Goal: Information Seeking & Learning: Learn about a topic

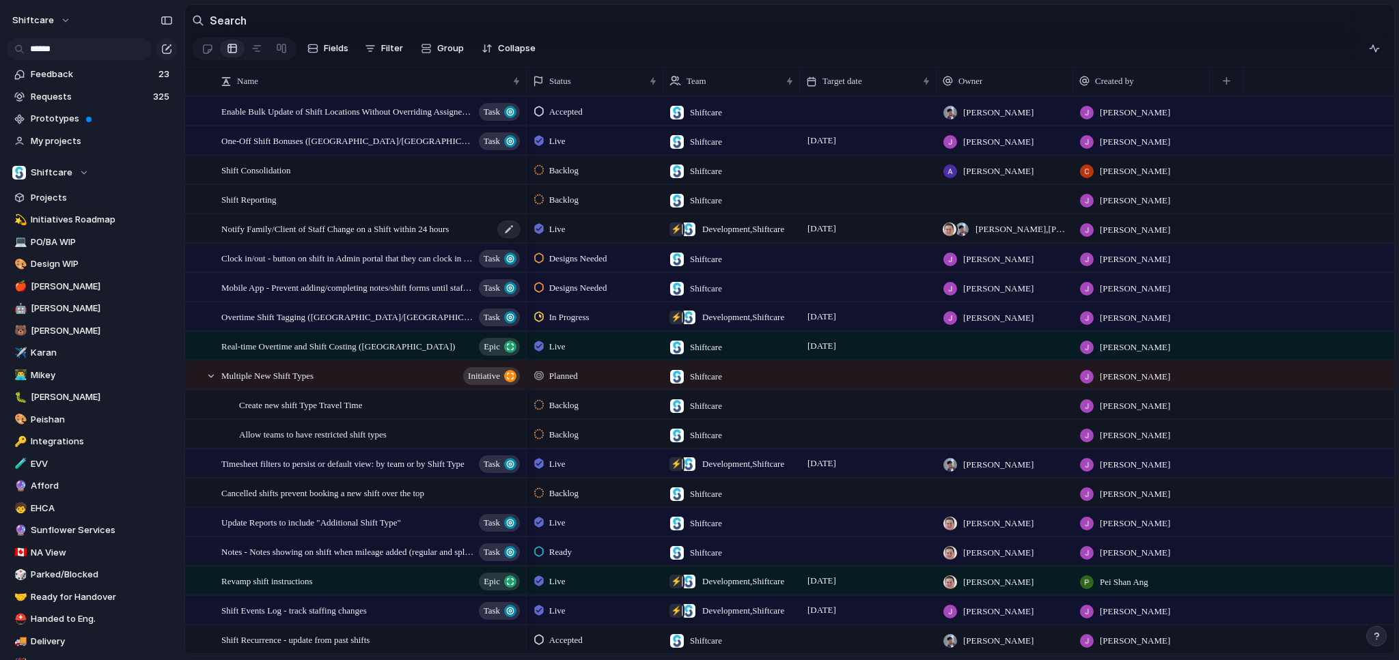
scroll to position [232, 0]
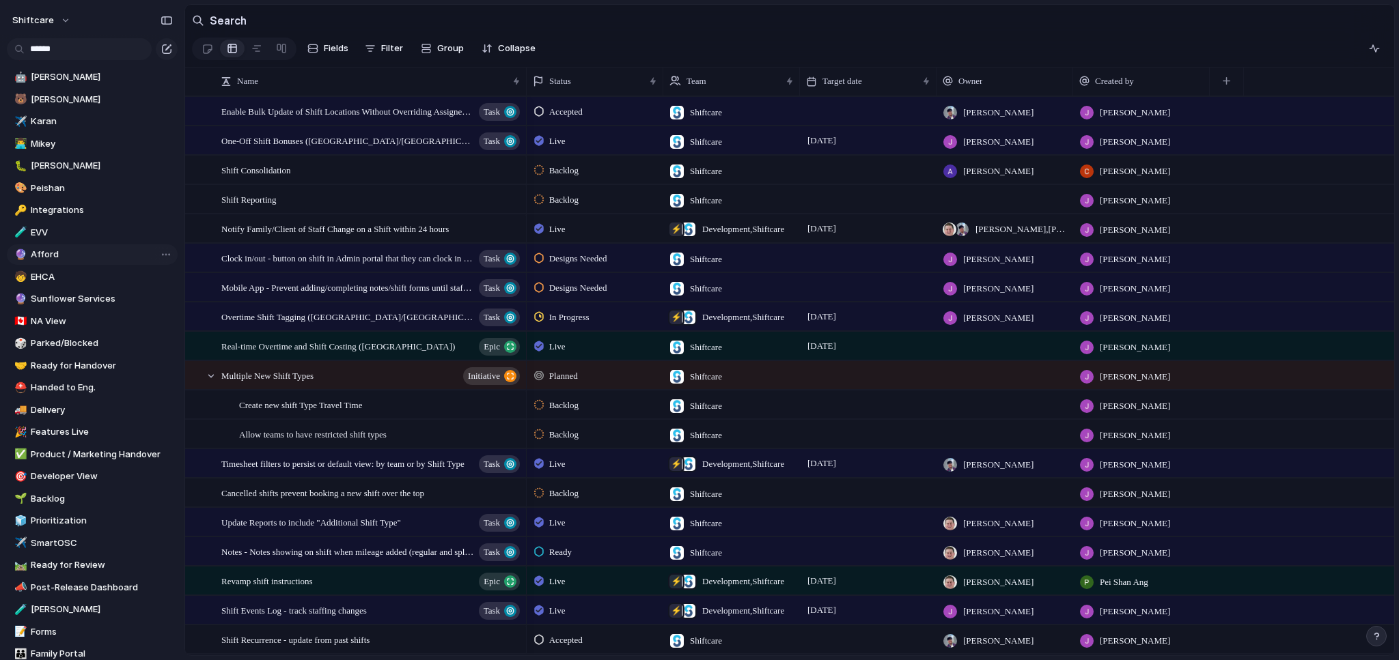
click at [59, 251] on span "Afford" at bounding box center [102, 255] width 142 height 14
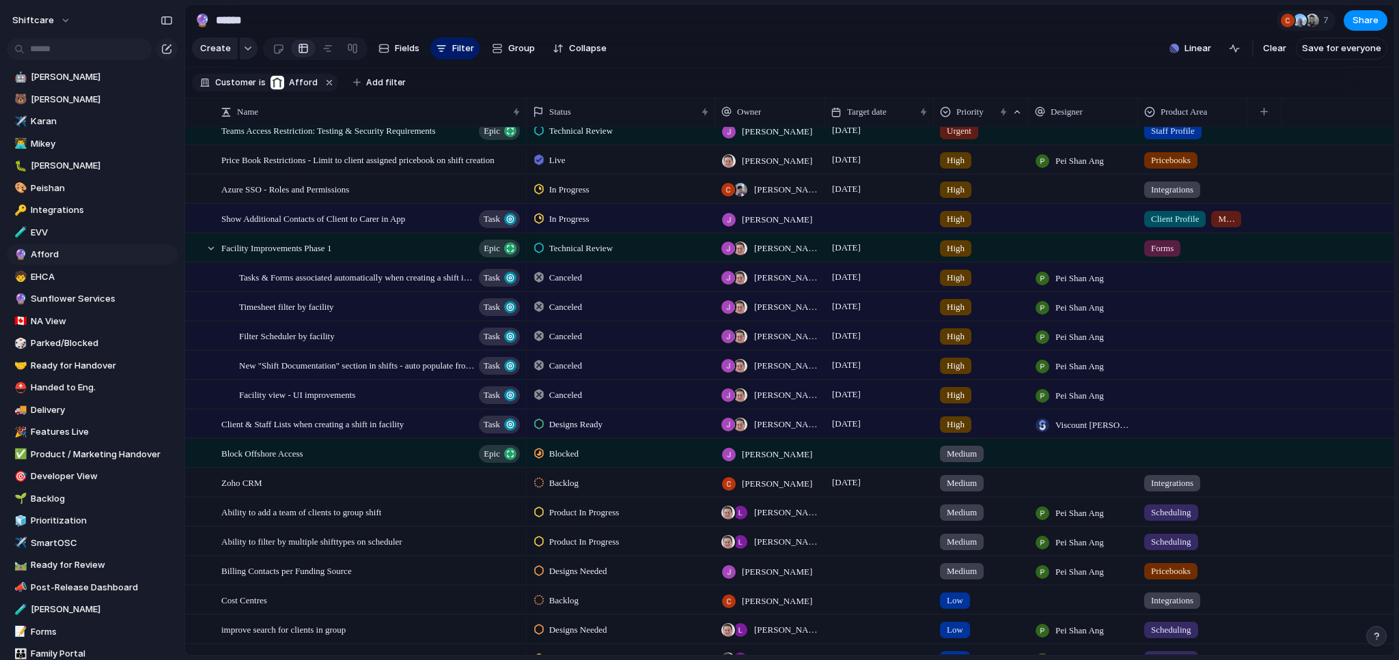
scroll to position [399, 0]
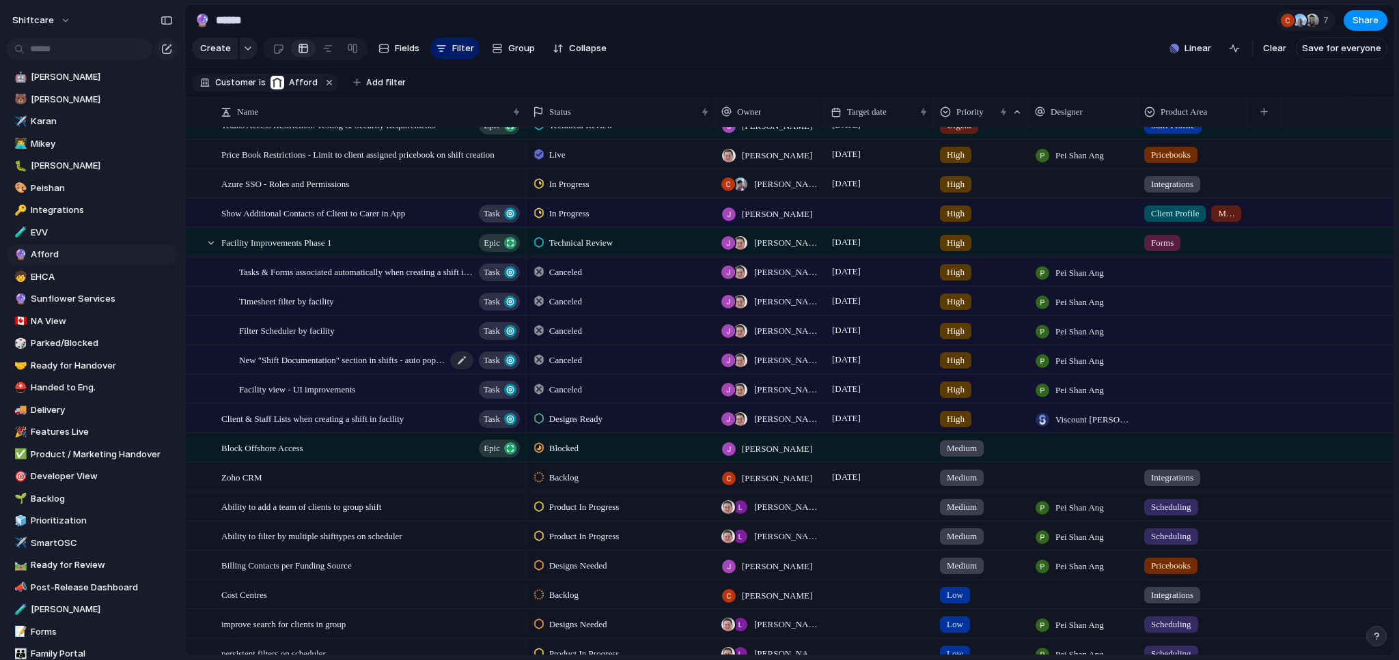
click at [316, 367] on span "New "Shift Documentation" section in shifts - auto populate from facility" at bounding box center [342, 360] width 207 height 16
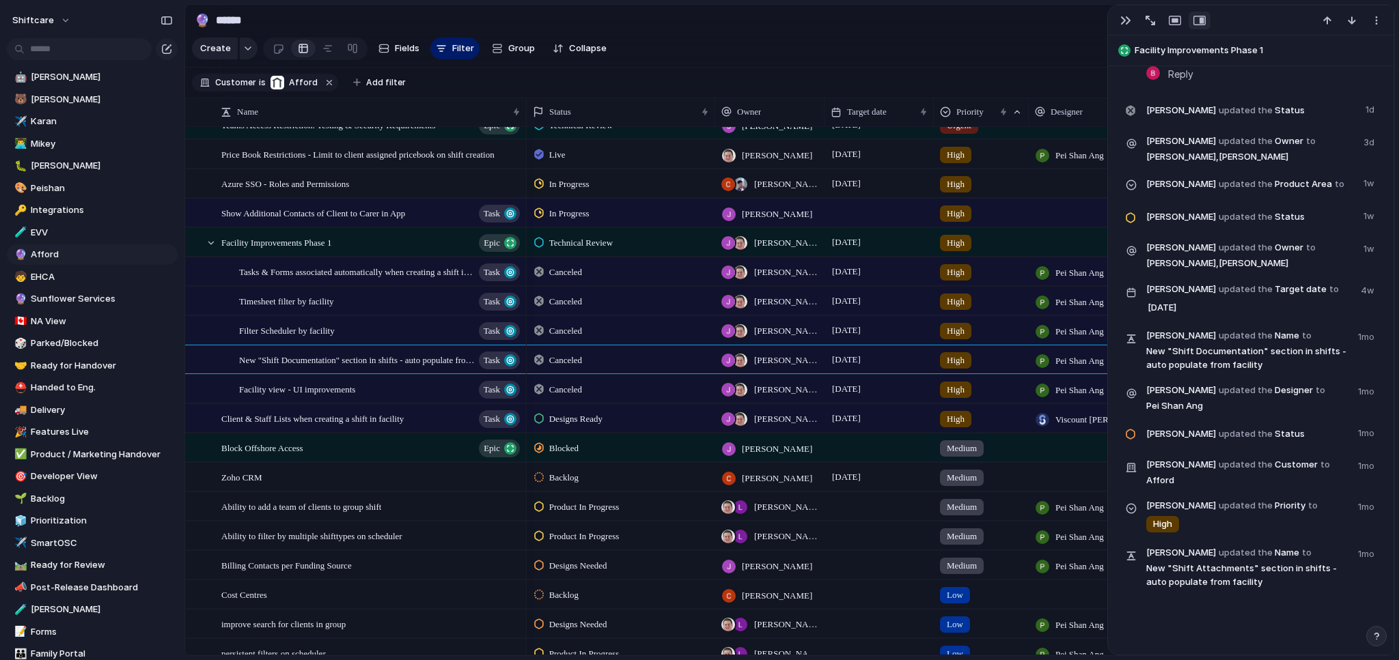
scroll to position [814, 0]
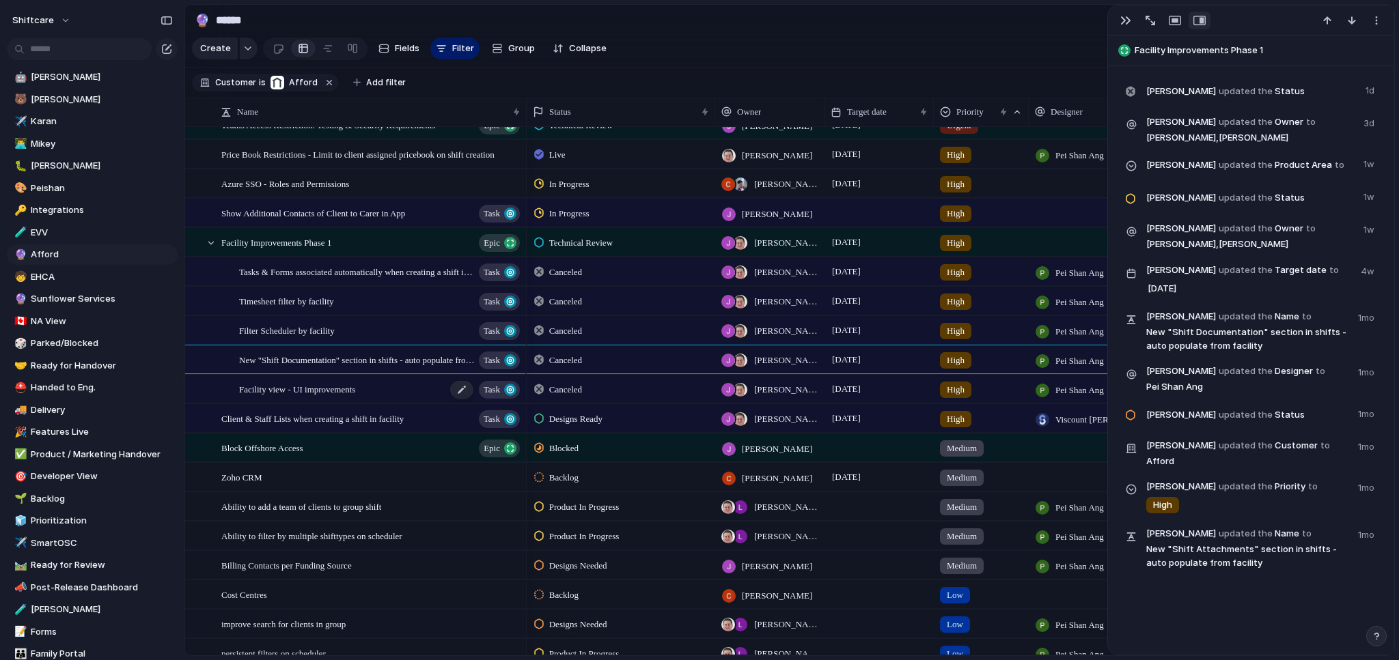
click at [355, 397] on span "Facility view - UI improvements" at bounding box center [297, 389] width 116 height 16
type textarea "**********"
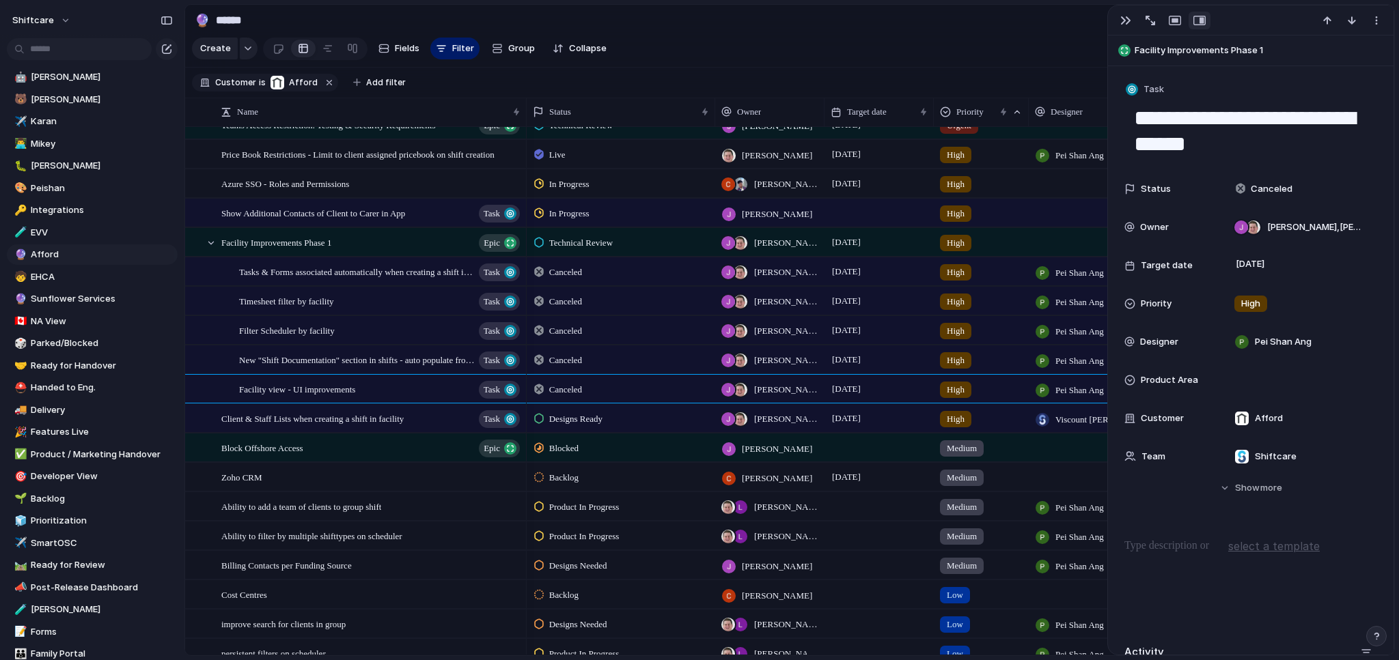
scroll to position [740, 0]
